Goal: Task Accomplishment & Management: Complete application form

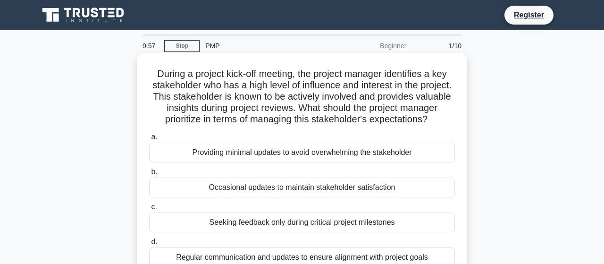
click at [251, 157] on div "Providing minimal updates to avoid overwhelming the stakeholder" at bounding box center [302, 152] width 306 height 20
click at [149, 140] on input "a. Providing minimal updates to avoid overwhelming the stakeholder" at bounding box center [149, 137] width 0 height 6
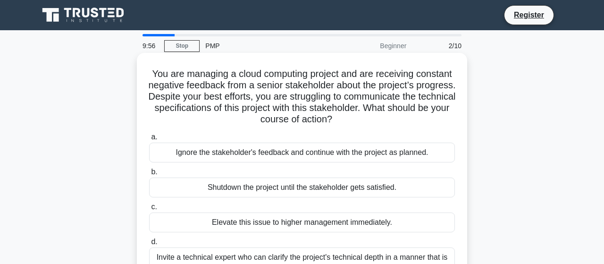
click at [264, 158] on div "Ignore the stakeholder's feedback and continue with the project as planned." at bounding box center [302, 152] width 306 height 20
click at [149, 140] on input "a. Ignore the stakeholder's feedback and continue with the project as planned." at bounding box center [149, 137] width 0 height 6
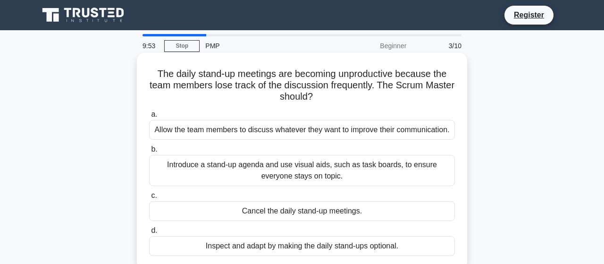
click at [191, 80] on h5 "The daily stand-up meetings are becoming unproductive because the team members …" at bounding box center [301, 85] width 307 height 35
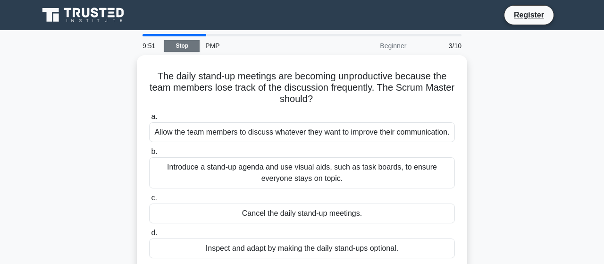
click at [189, 50] on link "Stop" at bounding box center [181, 46] width 35 height 12
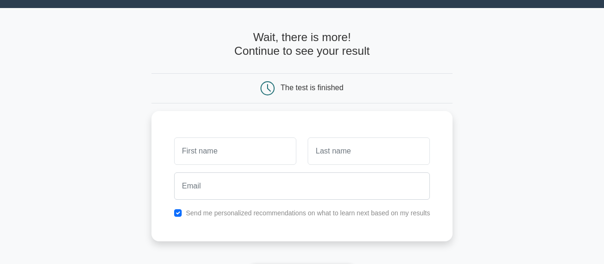
scroll to position [22, 0]
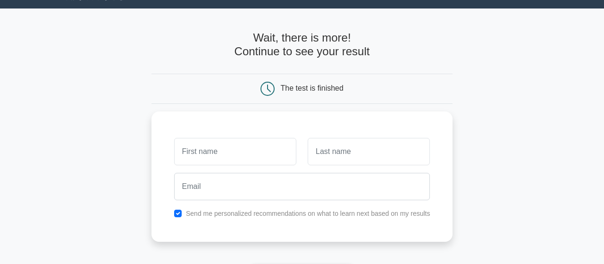
click at [250, 107] on form "Wait, there is more! Continue to see your result The test is finished and the" at bounding box center [301, 178] width 301 height 294
